Goal: Information Seeking & Learning: Learn about a topic

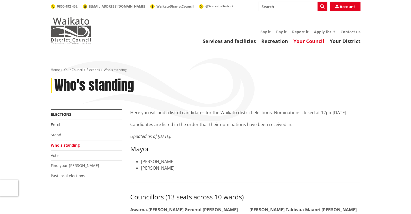
click at [86, 27] on img at bounding box center [71, 30] width 41 height 27
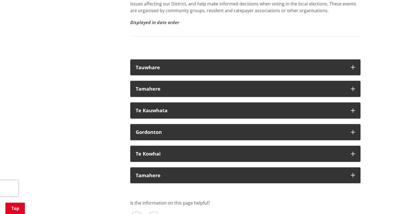
scroll to position [1017, 0]
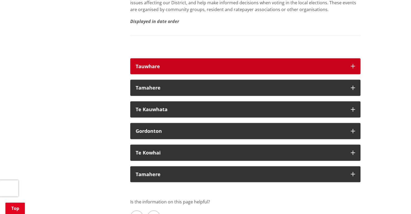
click at [184, 58] on button "Tauwhare" at bounding box center [245, 66] width 230 height 16
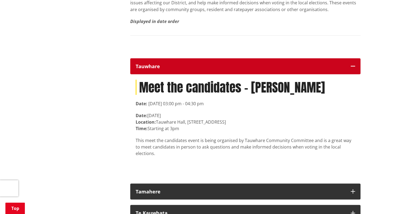
click at [184, 58] on button "Tauwhare" at bounding box center [245, 66] width 230 height 16
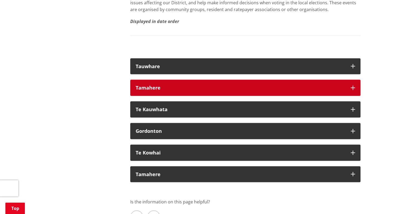
click at [171, 85] on div "Tamahere" at bounding box center [241, 87] width 210 height 5
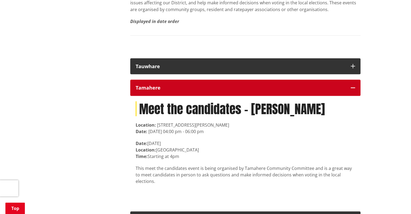
click at [171, 85] on div "Tamahere" at bounding box center [241, 87] width 210 height 5
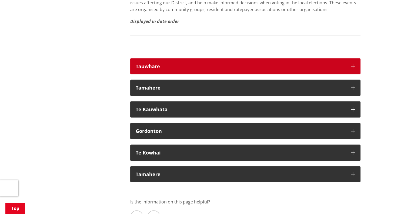
click at [155, 58] on button "Tauwhare" at bounding box center [245, 66] width 230 height 16
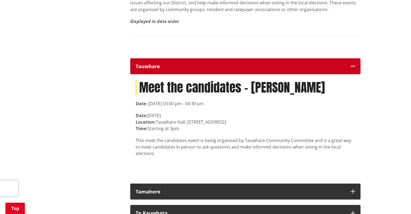
click at [155, 58] on button "Tauwhare" at bounding box center [245, 66] width 230 height 16
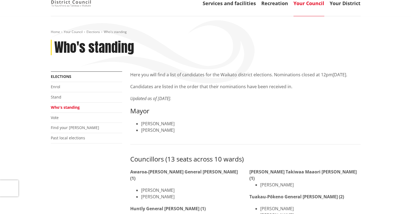
scroll to position [22, 0]
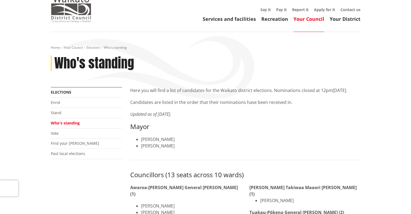
click at [75, 11] on img at bounding box center [71, 8] width 41 height 27
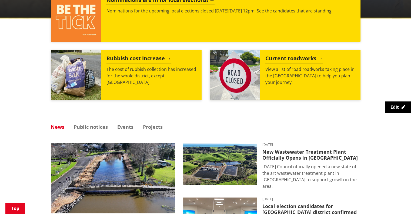
scroll to position [250, 0]
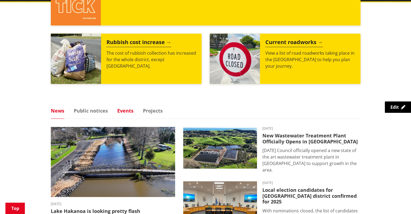
drag, startPoint x: 0, startPoint y: 0, endPoint x: 132, endPoint y: 110, distance: 171.8
click at [132, 110] on link "Events" at bounding box center [125, 110] width 16 height 5
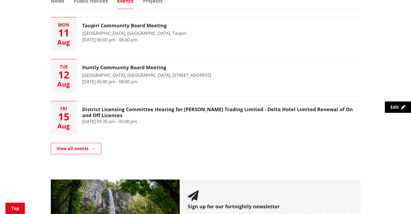
scroll to position [360, 0]
click at [96, 149] on link "View all events" at bounding box center [76, 148] width 51 height 11
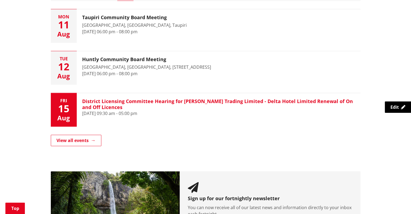
scroll to position [368, 0]
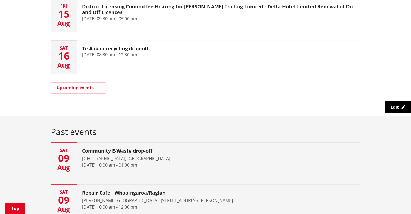
scroll to position [211, 0]
click at [87, 86] on link "Upcoming events" at bounding box center [79, 87] width 56 height 11
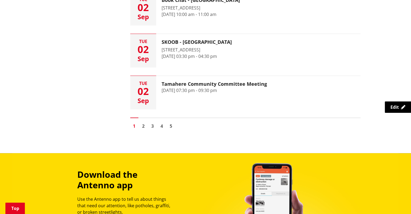
scroll to position [830, 0]
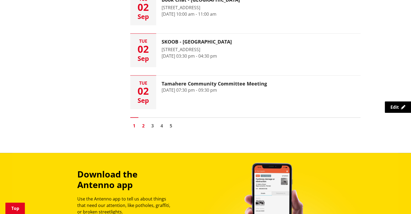
click at [140, 125] on link "2" at bounding box center [143, 126] width 8 height 8
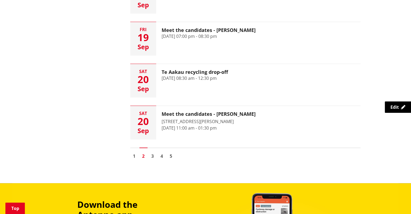
scroll to position [804, 0]
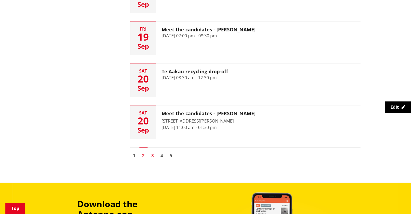
click at [150, 151] on link "3" at bounding box center [153, 155] width 8 height 8
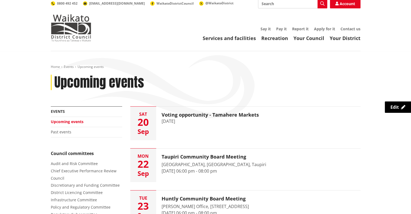
scroll to position [4, 0]
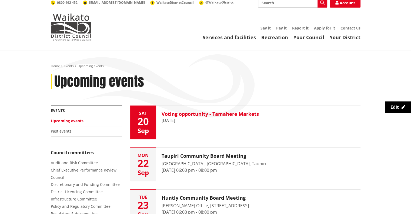
click at [164, 114] on h3 "Voting opportunity - Tamahere Markets" at bounding box center [210, 114] width 97 height 6
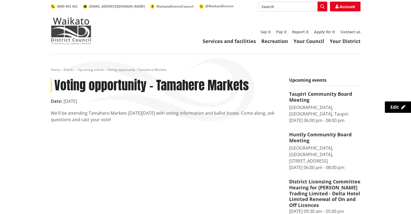
click at [115, 117] on div "We'll be attending Tamahere Markets [DATE][DATE] with voting information and ba…" at bounding box center [166, 116] width 230 height 13
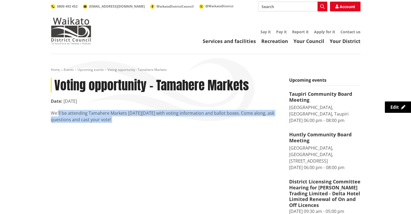
click at [115, 117] on div "We'll be attending Tamahere Markets [DATE][DATE] with voting information and ba…" at bounding box center [166, 116] width 230 height 13
copy div "We'll be attending Tamahere Markets [DATE][DATE] with voting information and ba…"
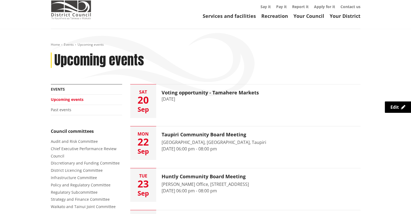
scroll to position [25, 0]
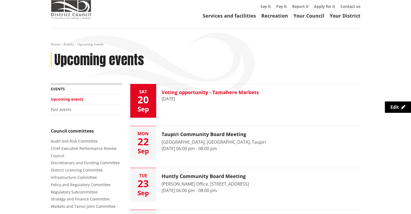
click at [179, 94] on h3 "Voting opportunity - Tamahere Markets" at bounding box center [210, 92] width 97 height 6
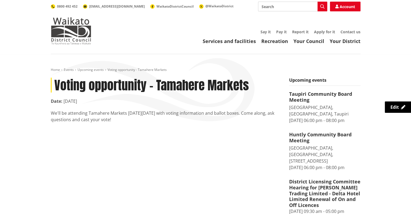
click at [105, 111] on div "We'll be attending Tamahere Markets [DATE][DATE] with voting information and ba…" at bounding box center [166, 116] width 230 height 13
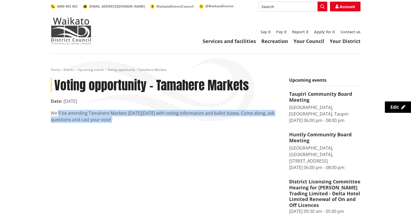
click at [105, 111] on div "We'll be attending Tamahere Markets [DATE][DATE] with voting information and ba…" at bounding box center [166, 116] width 230 height 13
copy div "We'll be attending Tamahere Markets [DATE][DATE] with voting information and ba…"
click at [133, 125] on div "Voting opportunity - Tamahere Markets Date: [DATE]'ll be attending [GEOGRAPHIC_…" at bounding box center [166, 108] width 238 height 61
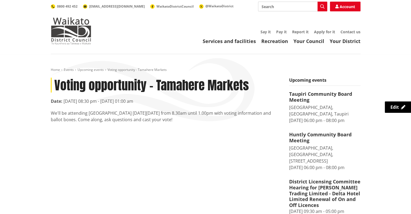
click at [108, 116] on div "We'll be attending Tamahere Markets on Saturday 20 September from 8.30am until …" at bounding box center [166, 116] width 230 height 13
click at [108, 116] on div "We'll be attending [GEOGRAPHIC_DATA] [DATE][DATE] from 8.30am until 1.00pm with…" at bounding box center [166, 116] width 230 height 13
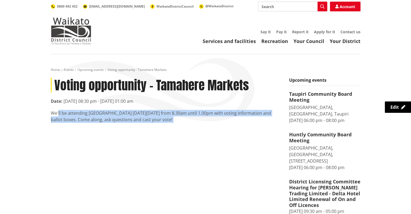
click at [108, 116] on div "We'll be attending Tamahere Markets on Saturday 20 September from 8.30am until …" at bounding box center [166, 116] width 230 height 13
copy div "We'll be attending Tamahere Markets on Saturday 20 September from 8.30am until …"
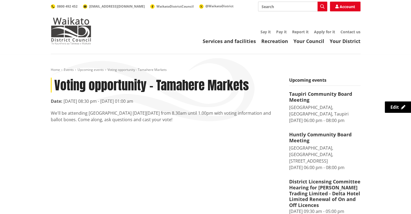
click at [115, 102] on time "20 September 2025, 08:30 pm - 21 September 2025, 01:00 am" at bounding box center [98, 101] width 70 height 6
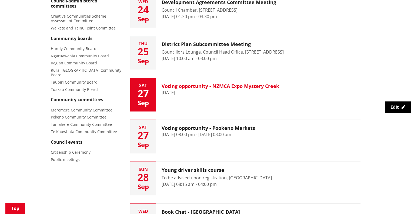
scroll to position [246, 0]
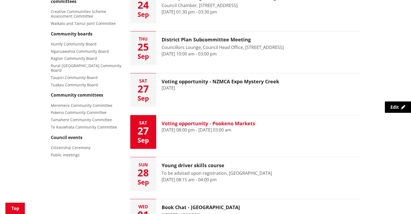
click at [177, 124] on h3 "Voting opportunity - Pookeno Markets" at bounding box center [208, 123] width 93 height 6
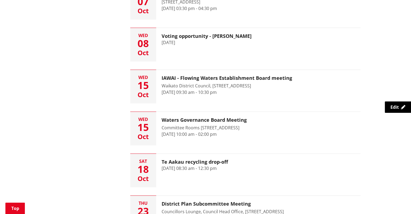
scroll to position [810, 0]
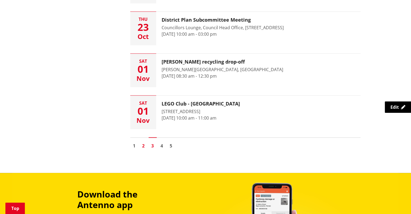
click at [143, 146] on link "2" at bounding box center [143, 146] width 8 height 8
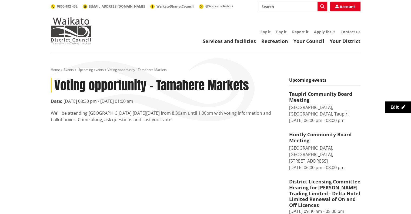
drag, startPoint x: 209, startPoint y: 120, endPoint x: 51, endPoint y: 79, distance: 163.3
click at [51, 79] on article "Voting opportunity - Tamahere Markets Date: 20 September 2025, 08:30 pm - 21 Se…" at bounding box center [166, 100] width 230 height 45
click at [83, 96] on article "Voting opportunity - Tamahere Markets Date: 20 September 2025, 08:30 pm - 21 Se…" at bounding box center [166, 100] width 230 height 45
click at [127, 113] on div "We'll be attending [GEOGRAPHIC_DATA] [DATE][DATE] from 8.30am until 1.00pm with…" at bounding box center [166, 116] width 230 height 13
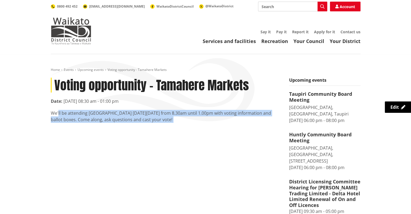
click at [127, 113] on div "We'll be attending [GEOGRAPHIC_DATA] [DATE][DATE] from 8.30am until 1.00pm with…" at bounding box center [166, 116] width 230 height 13
copy div "We'll be attending [GEOGRAPHIC_DATA] [DATE][DATE] from 8.30am until 1.00pm with…"
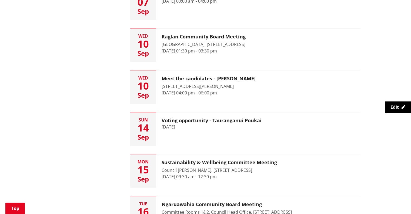
scroll to position [476, 0]
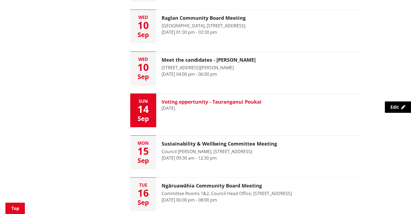
click at [213, 97] on div "Voting opportunity - Tauranganui Poukai 14 September 2025" at bounding box center [211, 109] width 111 height 33
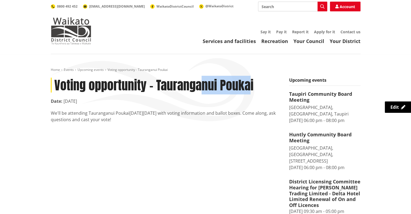
drag, startPoint x: 251, startPoint y: 84, endPoint x: 199, endPoint y: 88, distance: 52.8
click at [199, 88] on h1 "Voting opportunity - Tauranganui Poukai" at bounding box center [166, 85] width 230 height 15
click at [256, 82] on h1 "Voting opportunity - Tauranganui Poukai" at bounding box center [166, 85] width 230 height 15
drag, startPoint x: 256, startPoint y: 82, endPoint x: 177, endPoint y: 87, distance: 79.3
click at [177, 87] on h1 "Voting opportunity - Tauranganui Poukai" at bounding box center [166, 85] width 230 height 15
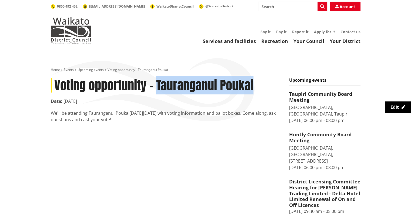
copy article "Tauranganui Poukai"
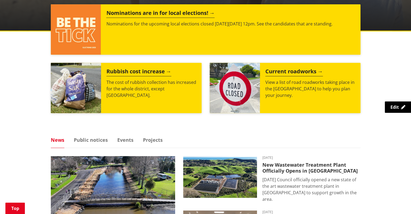
scroll to position [223, 0]
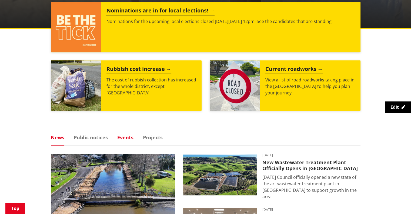
click at [126, 135] on link "Events" at bounding box center [125, 137] width 16 height 5
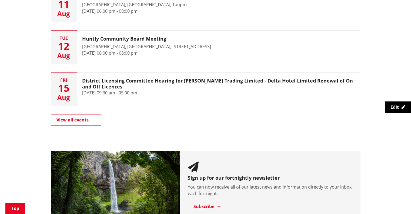
scroll to position [391, 0]
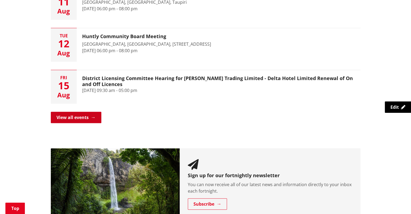
click at [88, 112] on link "View all events" at bounding box center [76, 117] width 51 height 11
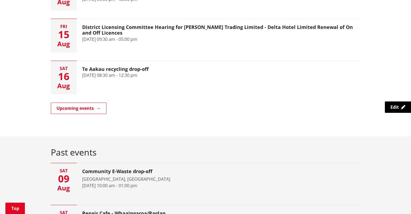
scroll to position [191, 0]
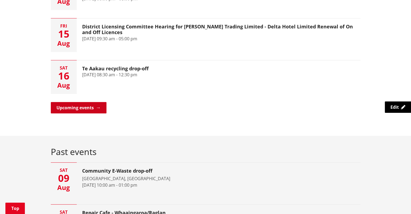
click at [96, 112] on link "Upcoming events" at bounding box center [79, 107] width 56 height 11
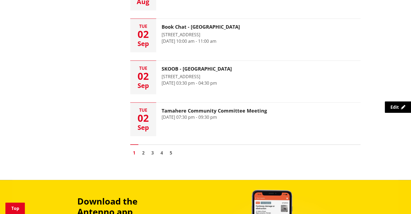
scroll to position [803, 0]
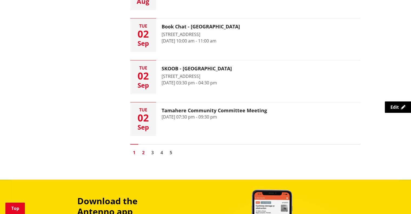
click at [143, 151] on link "2" at bounding box center [143, 152] width 8 height 8
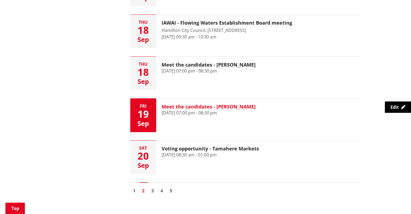
scroll to position [769, 0]
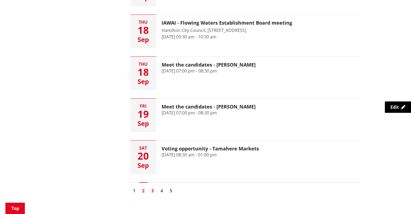
click at [150, 186] on link "3" at bounding box center [153, 190] width 8 height 8
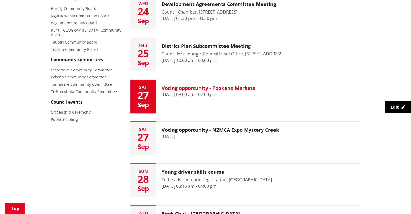
scroll to position [281, 0]
click at [243, 99] on div "Voting opportunity - Pookeno Markets 27 September 2025, 08:00 am - 02:00 pm" at bounding box center [208, 96] width 104 height 33
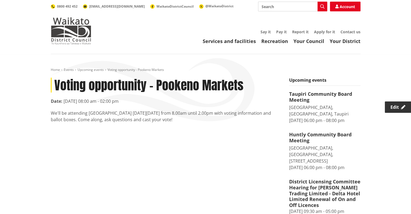
click at [396, 106] on span "Edit" at bounding box center [394, 107] width 8 height 6
click at [98, 70] on link "Upcoming events" at bounding box center [91, 69] width 26 height 5
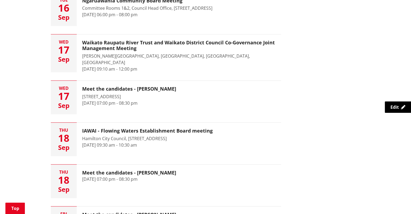
scroll to position [740, 0]
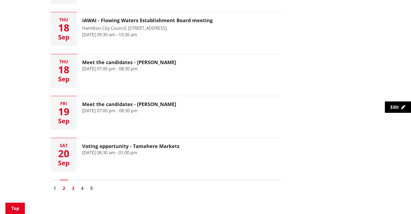
click at [73, 184] on link "3" at bounding box center [73, 188] width 8 height 8
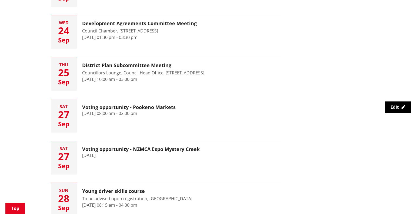
scroll to position [231, 0]
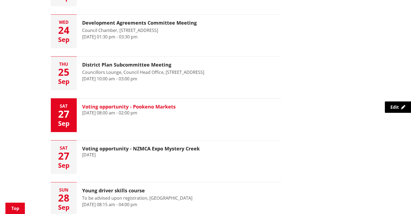
click at [156, 106] on h3 "Voting opportunity - Pookeno Markets" at bounding box center [128, 107] width 93 height 6
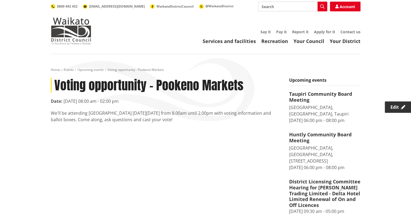
click at [392, 105] on span "Edit" at bounding box center [394, 107] width 8 height 6
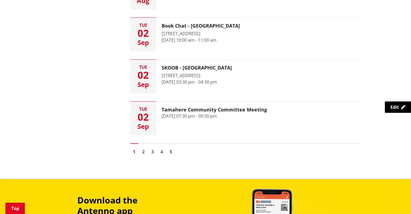
scroll to position [804, 0]
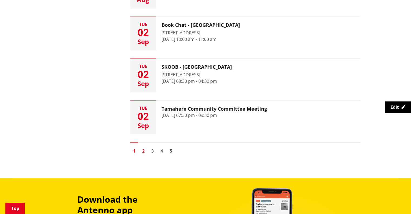
click at [145, 149] on link "2" at bounding box center [143, 151] width 8 height 8
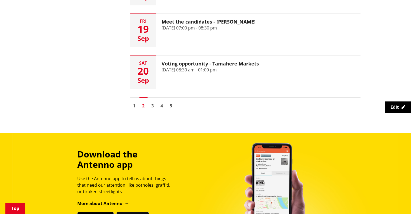
scroll to position [854, 0]
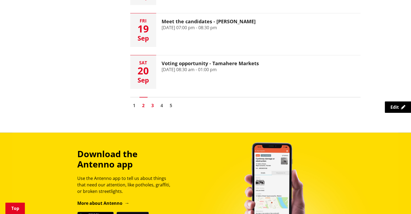
click at [150, 101] on link "3" at bounding box center [153, 105] width 8 height 8
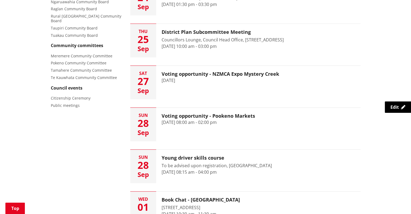
scroll to position [295, 0]
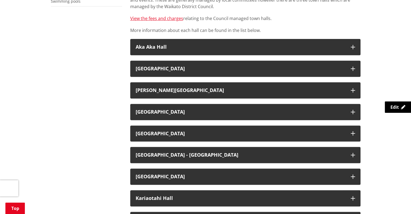
scroll to position [205, 0]
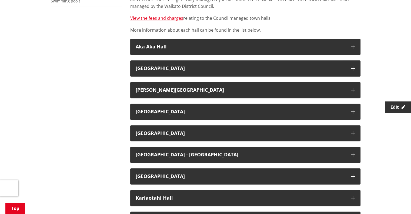
click at [391, 107] on span "Edit" at bounding box center [394, 107] width 8 height 6
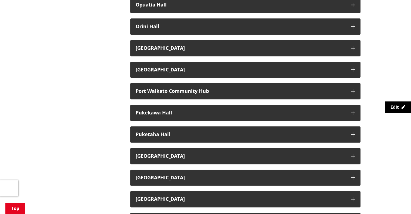
scroll to position [598, 0]
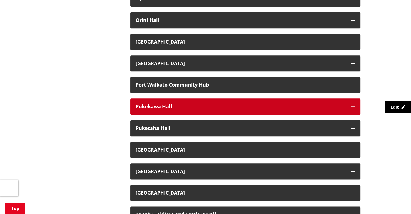
click at [163, 106] on h3 "Pukekawa Hall" at bounding box center [241, 106] width 210 height 5
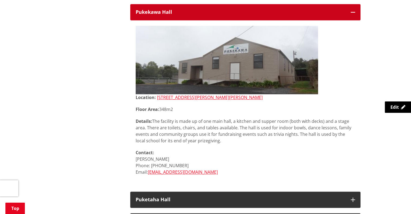
scroll to position [693, 0]
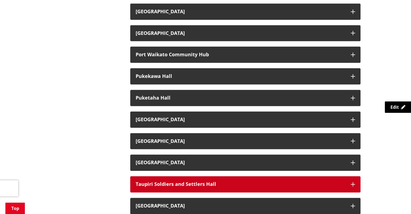
scroll to position [625, 0]
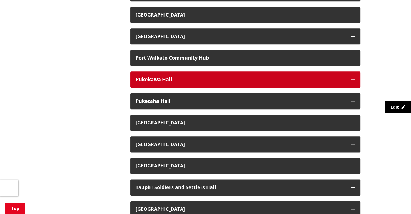
click at [197, 77] on h3 "Pukekawa Hall" at bounding box center [241, 79] width 210 height 5
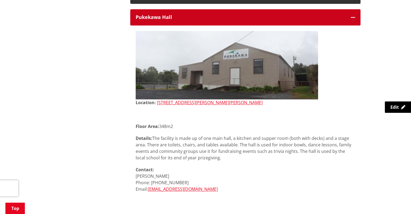
scroll to position [688, 0]
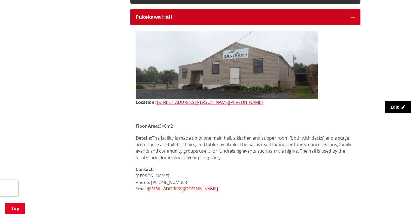
click at [164, 18] on h3 "Pukekawa Hall" at bounding box center [241, 16] width 210 height 5
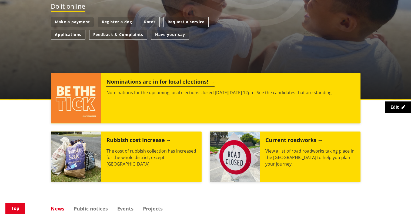
scroll to position [281, 0]
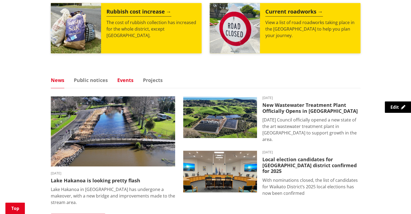
click at [126, 78] on link "Events" at bounding box center [125, 80] width 16 height 5
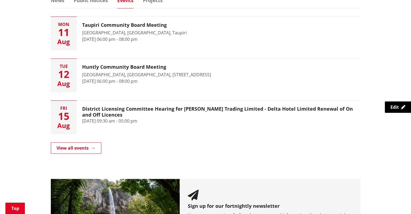
scroll to position [361, 0]
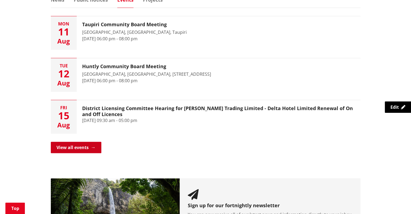
click at [84, 147] on link "View all events" at bounding box center [76, 147] width 51 height 11
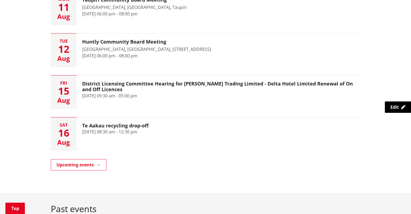
scroll to position [134, 0]
click at [99, 167] on link "Upcoming events" at bounding box center [79, 164] width 56 height 11
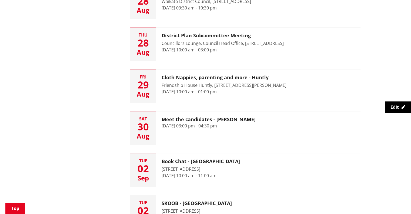
scroll to position [681, 0]
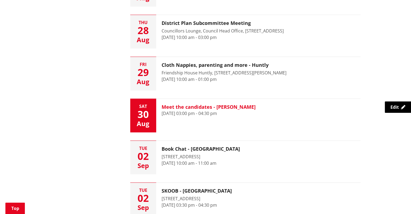
click at [214, 106] on h3 "Meet the candidates - [PERSON_NAME]" at bounding box center [209, 107] width 94 height 6
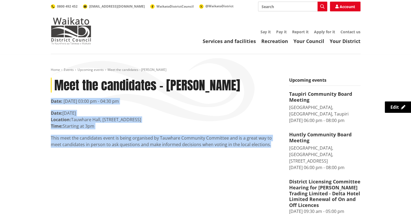
drag, startPoint x: 260, startPoint y: 144, endPoint x: 48, endPoint y: 103, distance: 216.1
click at [48, 103] on div "Meet the candidates - Tauwhare Date: 30 August 2025, 03:00 pm - 04:30 pm Date: …" at bounding box center [166, 121] width 238 height 86
copy article "Date: 30 August 2025, 03:00 pm - 04:30 pm Date: Saturday 30 August Location: Ta…"
click at [107, 114] on p "Date: Saturday 30 August Location: Tauwhare Hall, 1153 Tauwhare Rd Time: Starti…" at bounding box center [166, 119] width 230 height 19
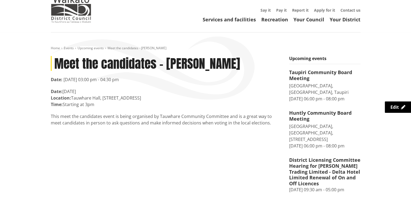
scroll to position [22, 0]
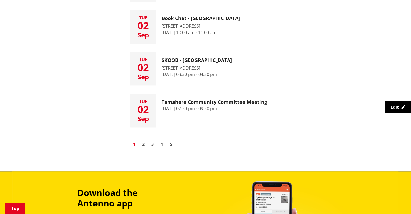
scroll to position [811, 0]
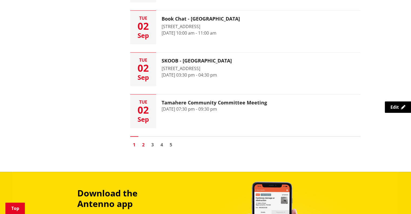
click at [143, 141] on link "2" at bounding box center [143, 144] width 8 height 8
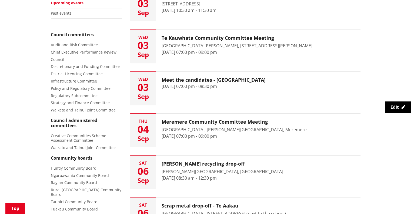
scroll to position [121, 0]
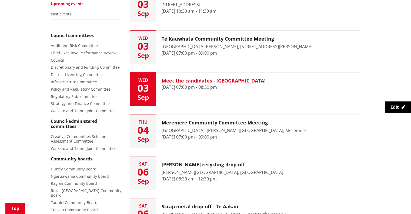
click at [195, 80] on h3 "Meet the candidates - [GEOGRAPHIC_DATA]" at bounding box center [214, 81] width 104 height 6
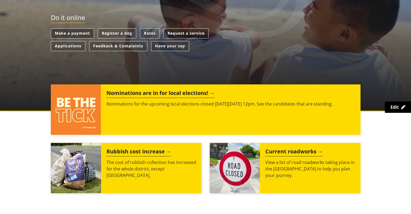
scroll to position [151, 0]
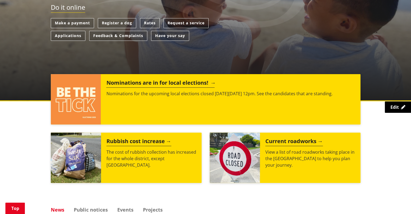
click at [107, 98] on div "Nominations are in for local elections! Nominations for the upcoming local elec…" at bounding box center [230, 99] width 259 height 50
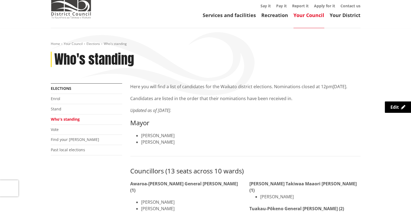
scroll to position [58, 0]
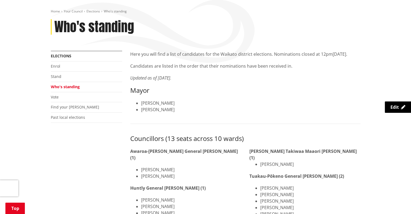
click at [68, 87] on link "Who's standing" at bounding box center [65, 86] width 29 height 5
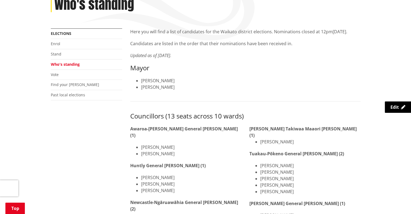
scroll to position [97, 0]
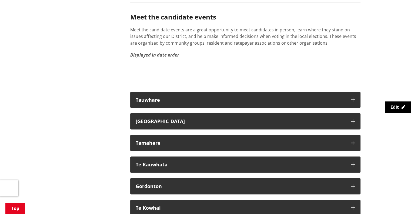
scroll to position [1023, 0]
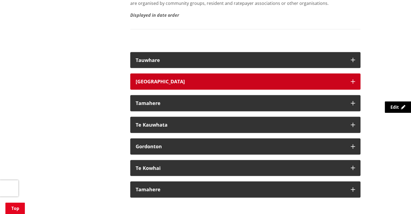
click at [196, 81] on button "Tuakau" at bounding box center [245, 81] width 230 height 16
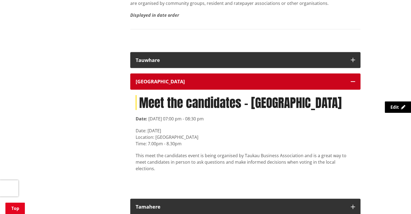
click at [195, 80] on button "Tuakau" at bounding box center [245, 81] width 230 height 16
